Goal: Information Seeking & Learning: Learn about a topic

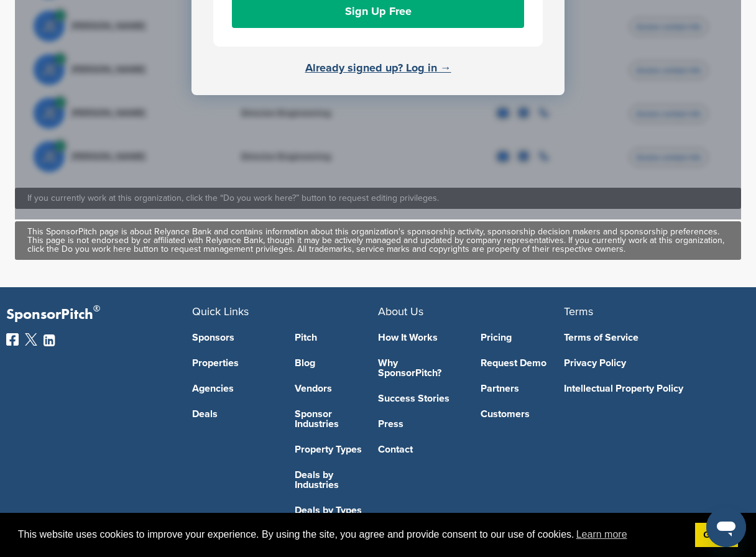
scroll to position [755, 0]
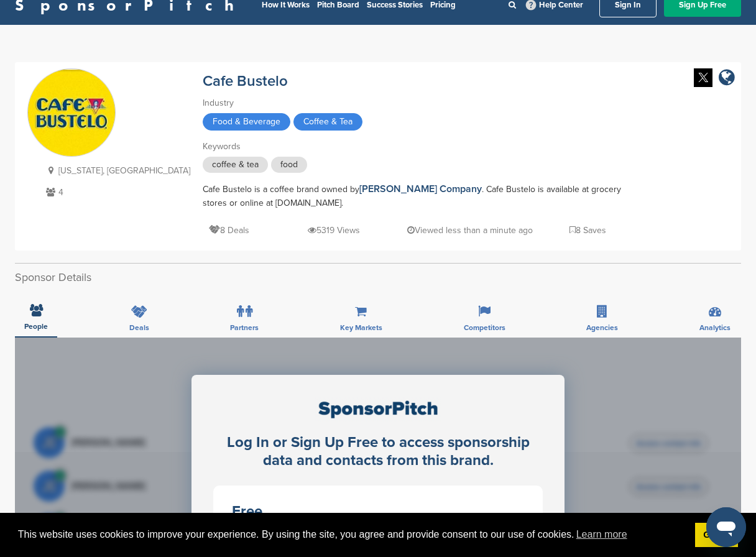
scroll to position [17, 0]
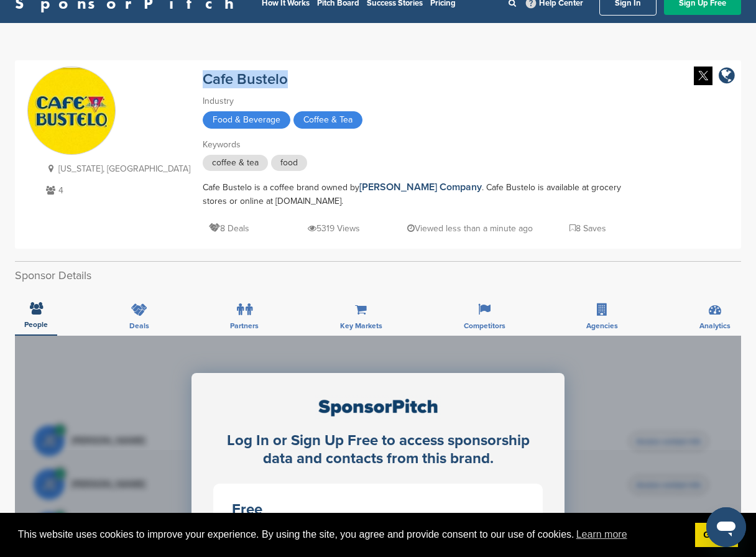
drag, startPoint x: 222, startPoint y: 78, endPoint x: 126, endPoint y: 76, distance: 96.3
click at [126, 76] on div "[US_STATE], [GEOGRAPHIC_DATA] 4 Cafe Bustelo Industry Food & Beverage Coffee & …" at bounding box center [377, 154] width 701 height 176
copy link "Cafe Bustelo"
